Goal: Check status: Check status

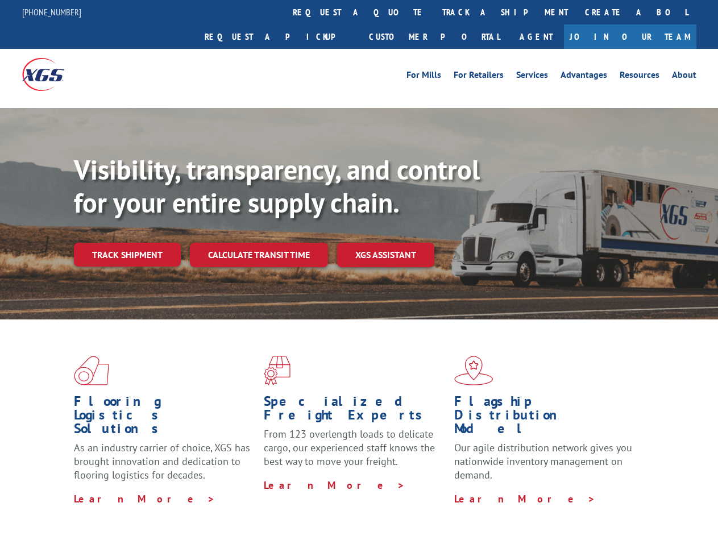
click at [359, 268] on div "Visibility, transparency, and control for your entire supply chain. Track shipm…" at bounding box center [396, 232] width 644 height 159
click at [434, 12] on link "track a shipment" at bounding box center [505, 12] width 143 height 24
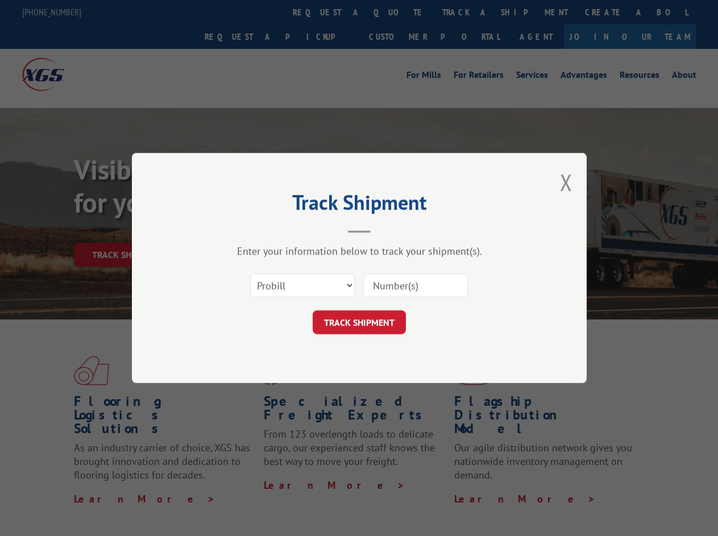
click at [397, 12] on div "Track Shipment Enter your information below to track your shipment(s). Select c…" at bounding box center [359, 268] width 718 height 536
click at [468, 12] on div "Track Shipment Enter your information below to track your shipment(s). Select c…" at bounding box center [359, 268] width 718 height 536
click at [127, 230] on div "Track Shipment Enter your information below to track your shipment(s). Select c…" at bounding box center [359, 268] width 718 height 536
click at [258, 230] on header "Track Shipment" at bounding box center [359, 213] width 341 height 39
click at [386, 230] on header "Track Shipment" at bounding box center [359, 213] width 341 height 39
